Goal: Information Seeking & Learning: Learn about a topic

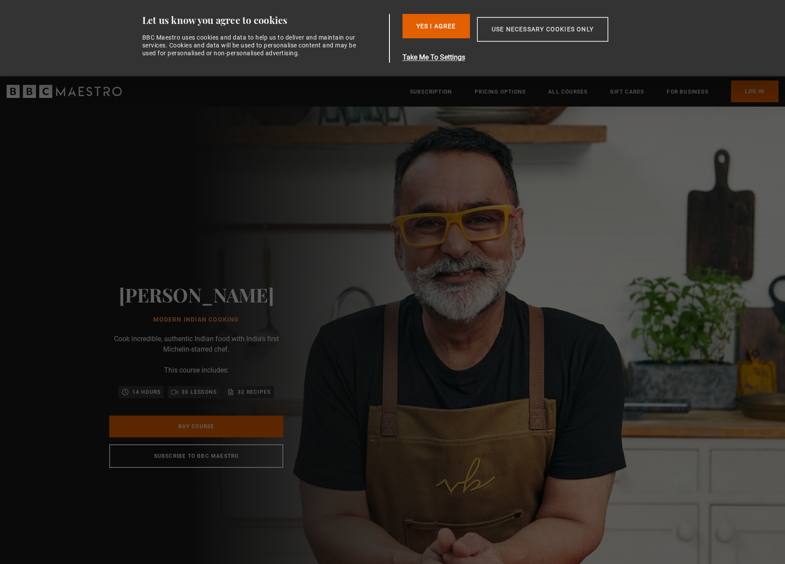
click at [515, 30] on button "Use necessary cookies only" at bounding box center [542, 29] width 131 height 25
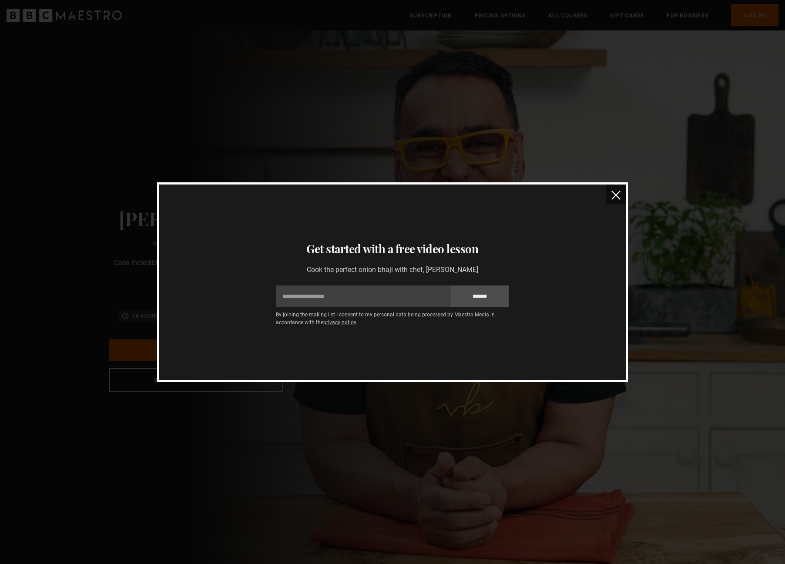
click at [618, 192] on img "close" at bounding box center [616, 195] width 9 height 9
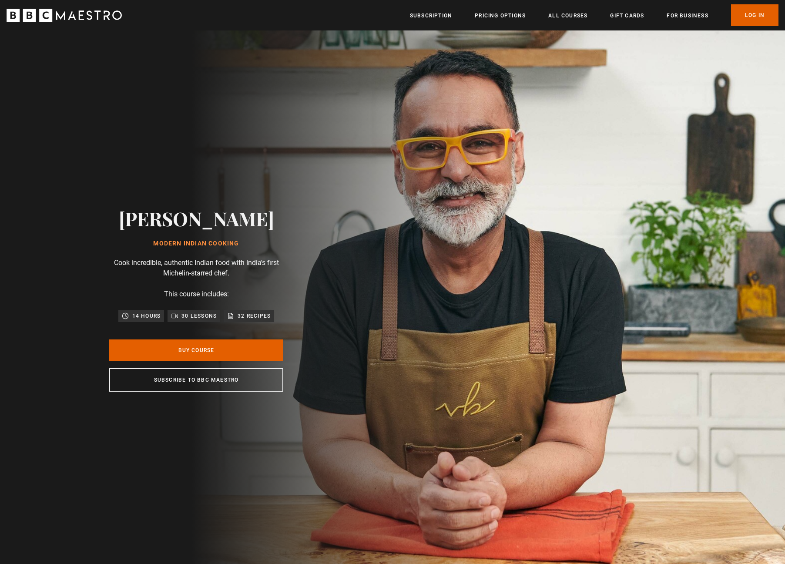
drag, startPoint x: 262, startPoint y: 220, endPoint x: 110, endPoint y: 221, distance: 152.4
click at [110, 221] on div "[PERSON_NAME] Modern Indian Cooking Cook incredible, authentic Indian food with…" at bounding box center [196, 299] width 279 height 538
copy h2 "[PERSON_NAME]"
click at [512, 15] on link "Pricing Options" at bounding box center [500, 15] width 51 height 9
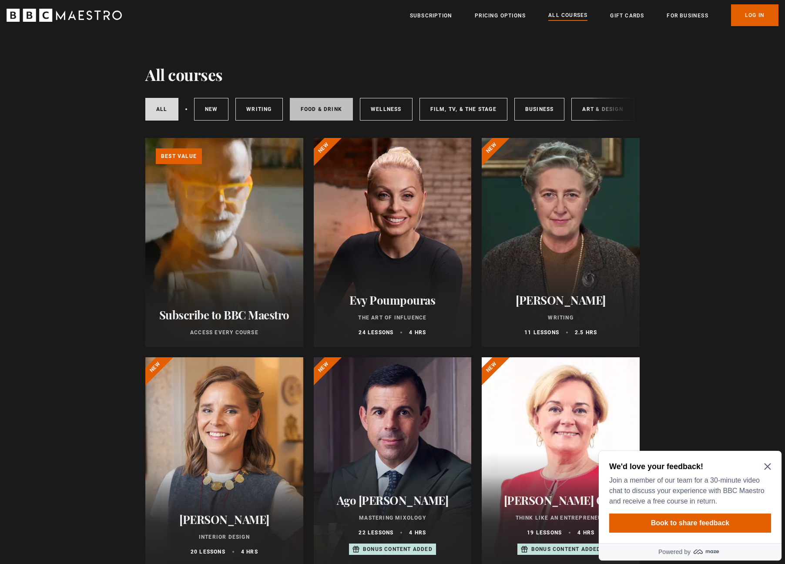
click at [321, 113] on link "Food & Drink" at bounding box center [321, 109] width 63 height 23
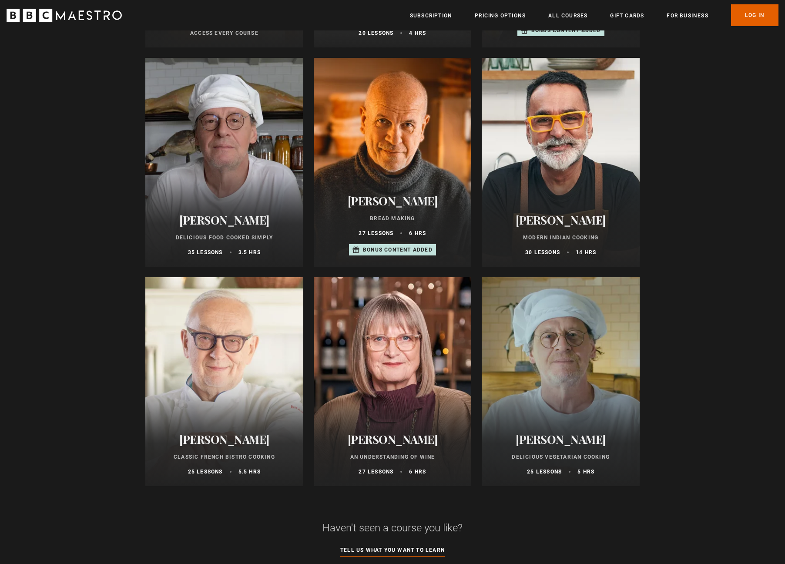
scroll to position [205, 0]
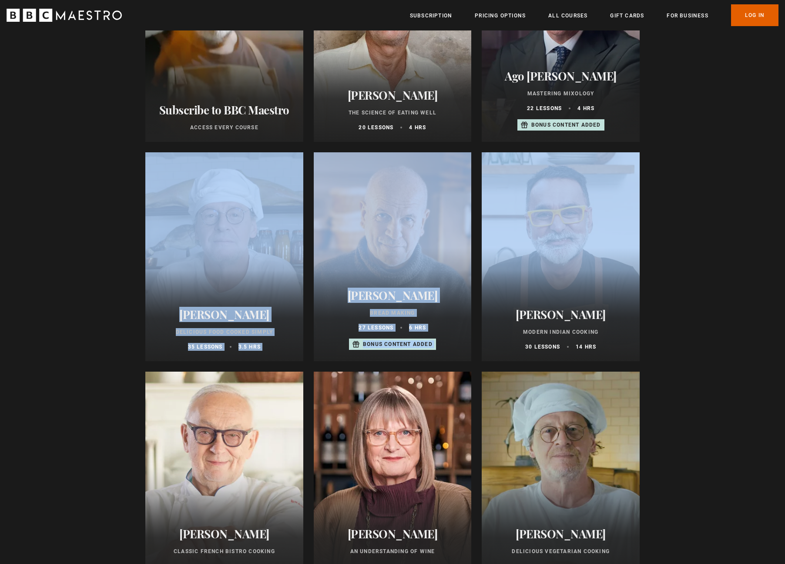
drag, startPoint x: 677, startPoint y: 272, endPoint x: 135, endPoint y: 268, distance: 542.4
click at [135, 268] on section "Food & Drink courses Food & Drink All courses New courses Writing Wellness Film…" at bounding box center [392, 497] width 785 height 1345
click at [134, 268] on div "Food & Drink courses Food & Drink All courses New courses Writing Wellness Film…" at bounding box center [392, 340] width 561 height 1030
click at [134, 266] on div "Food & Drink courses Food & Drink All courses New courses Writing Wellness Film…" at bounding box center [392, 340] width 561 height 1030
drag, startPoint x: 139, startPoint y: 268, endPoint x: 669, endPoint y: 283, distance: 529.9
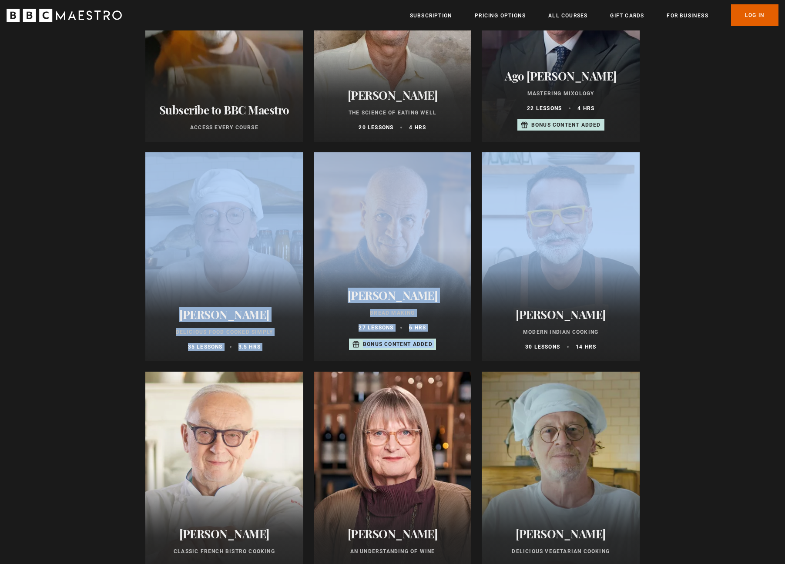
click at [659, 282] on div "Food & Drink courses Food & Drink All courses New courses Writing Wellness Film…" at bounding box center [392, 340] width 561 height 1030
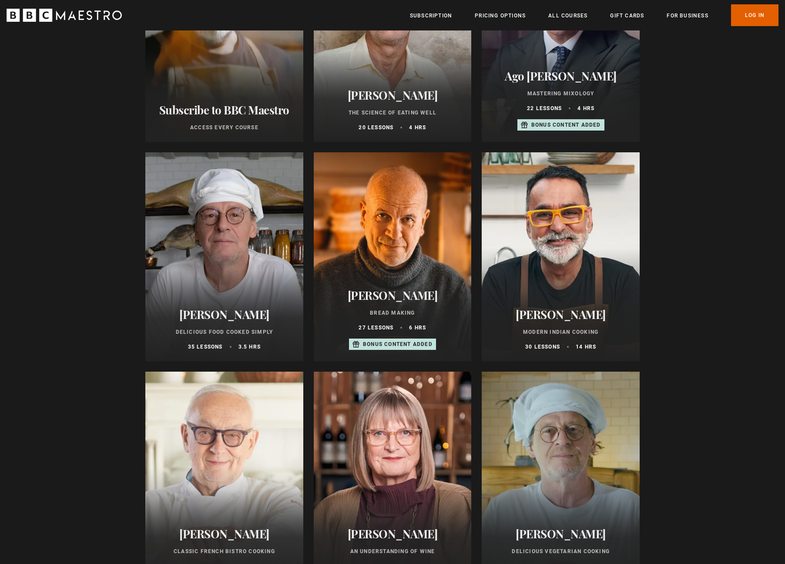
drag, startPoint x: 671, startPoint y: 283, endPoint x: 679, endPoint y: 283, distance: 7.4
click at [672, 283] on div "Food & Drink courses Food & Drink All courses New courses Writing Wellness Film…" at bounding box center [392, 340] width 561 height 1030
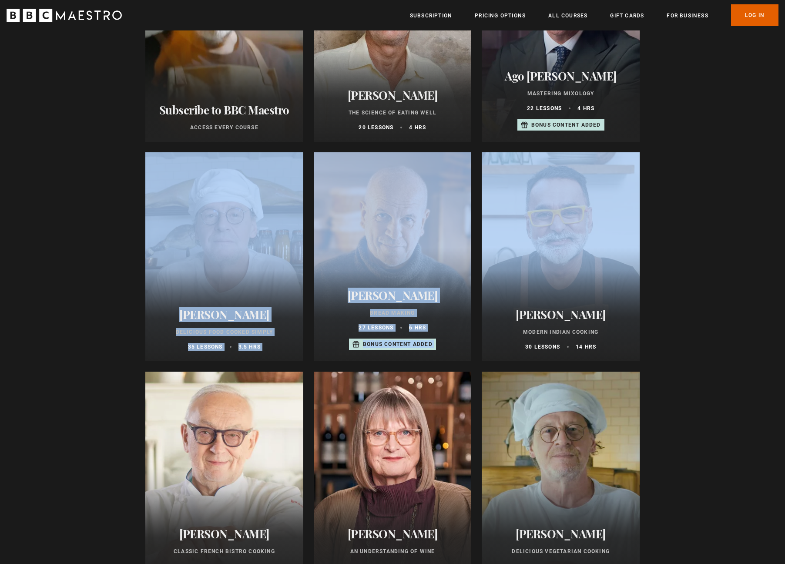
drag, startPoint x: 683, startPoint y: 289, endPoint x: 140, endPoint y: 266, distance: 544.1
click at [141, 267] on section "Food & Drink courses Food & Drink All courses New courses Writing Wellness Film…" at bounding box center [392, 497] width 785 height 1345
click at [137, 266] on div "Food & Drink courses Food & Drink All courses New courses Writing Wellness Film…" at bounding box center [392, 340] width 561 height 1030
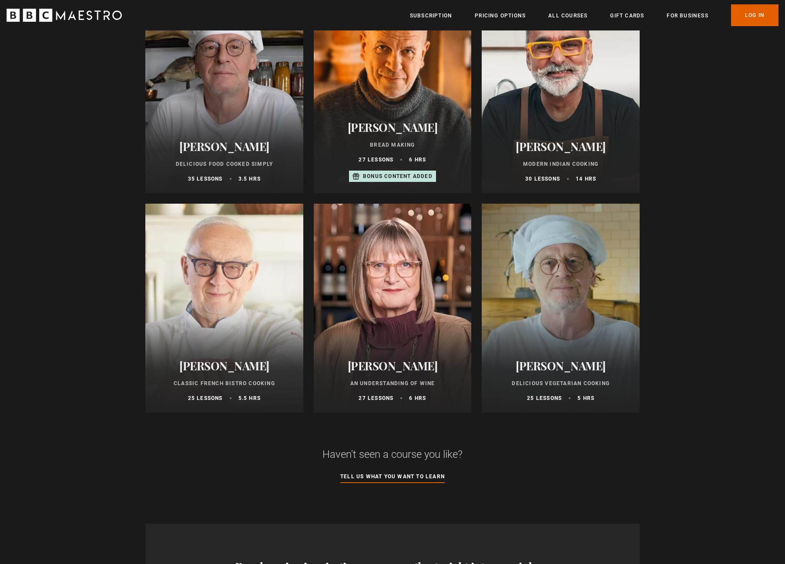
scroll to position [0, 0]
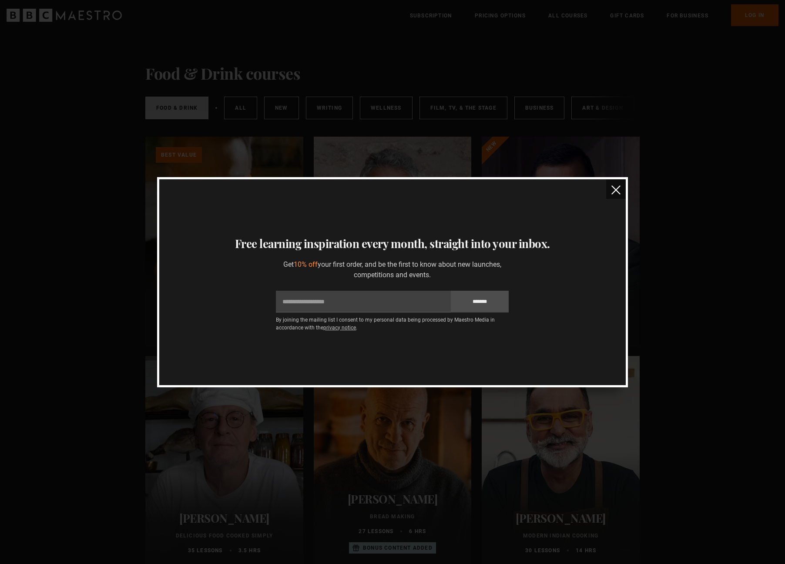
click at [619, 186] on img "close" at bounding box center [616, 189] width 9 height 9
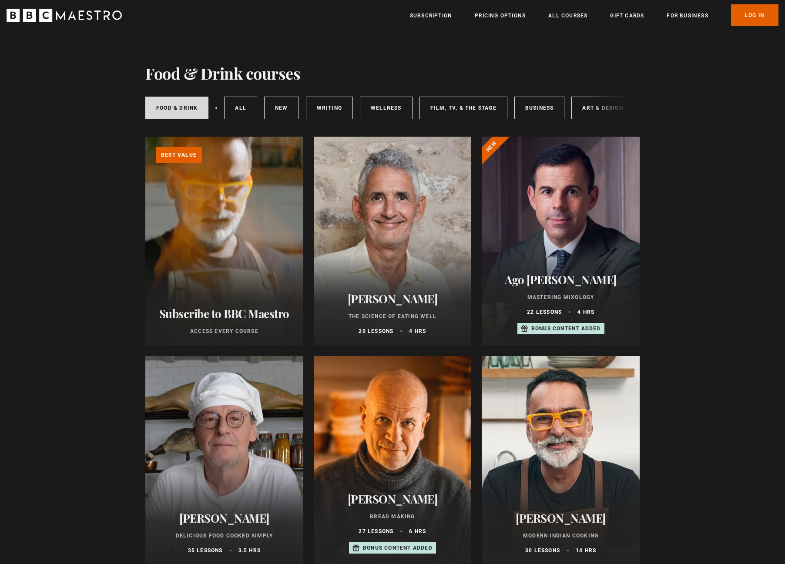
scroll to position [3, 0]
